Goal: Task Accomplishment & Management: Complete application form

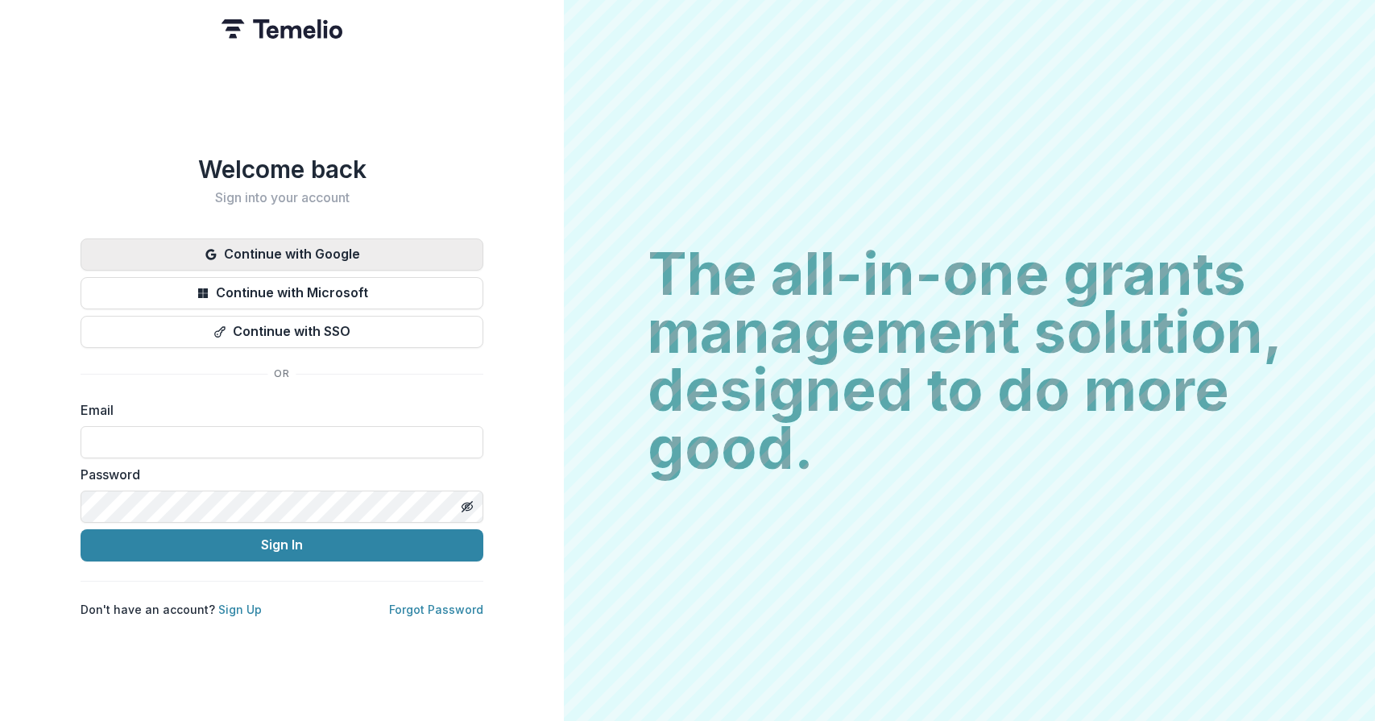
click at [350, 240] on button "Continue with Google" at bounding box center [282, 254] width 403 height 32
